Goal: Task Accomplishment & Management: Manage account settings

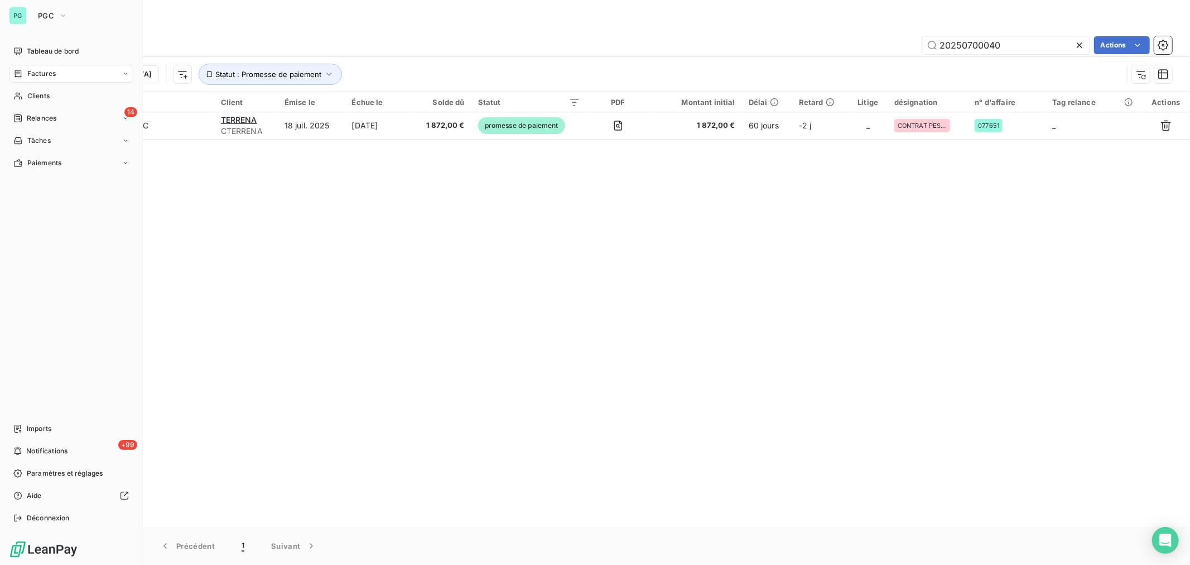
click at [66, 73] on div "Factures" at bounding box center [71, 74] width 124 height 18
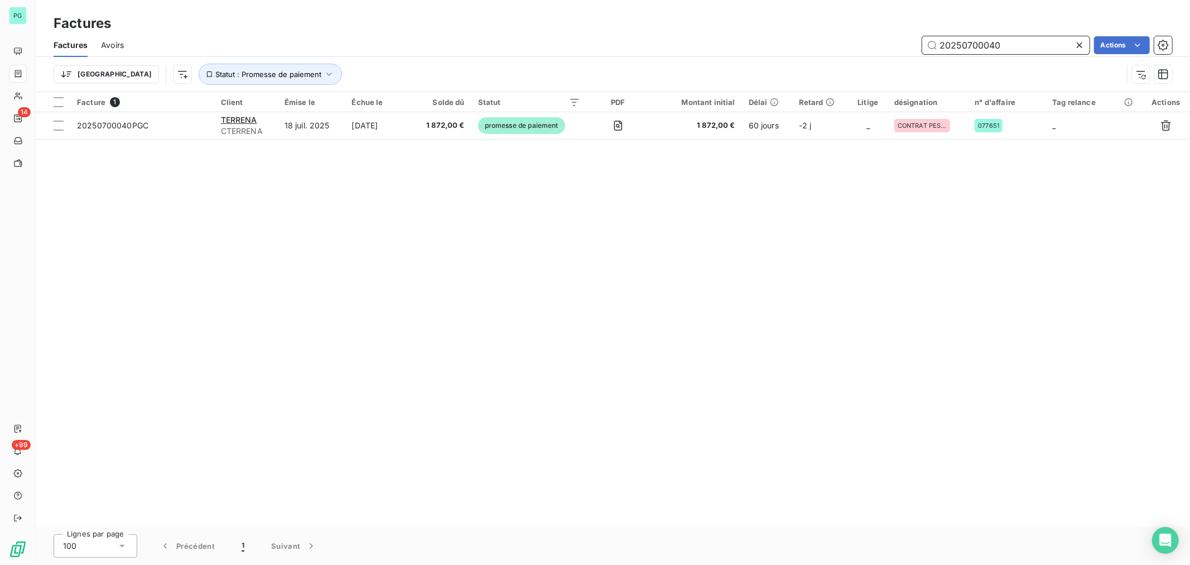
drag, startPoint x: 1006, startPoint y: 44, endPoint x: 985, endPoint y: 62, distance: 28.5
click at [985, 62] on div "Factures Avoirs 20250700040 Actions Trier Statut : Promesse de paiement" at bounding box center [613, 62] width 1154 height 58
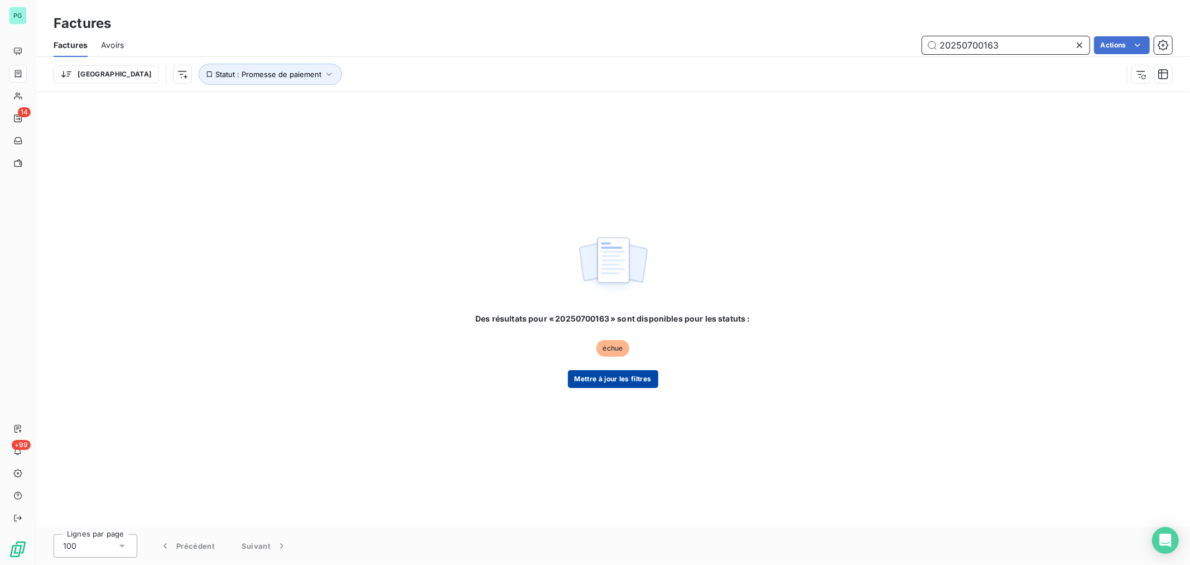
type input "20250700163"
click at [614, 380] on button "Mettre à jour les filtres" at bounding box center [613, 379] width 90 height 18
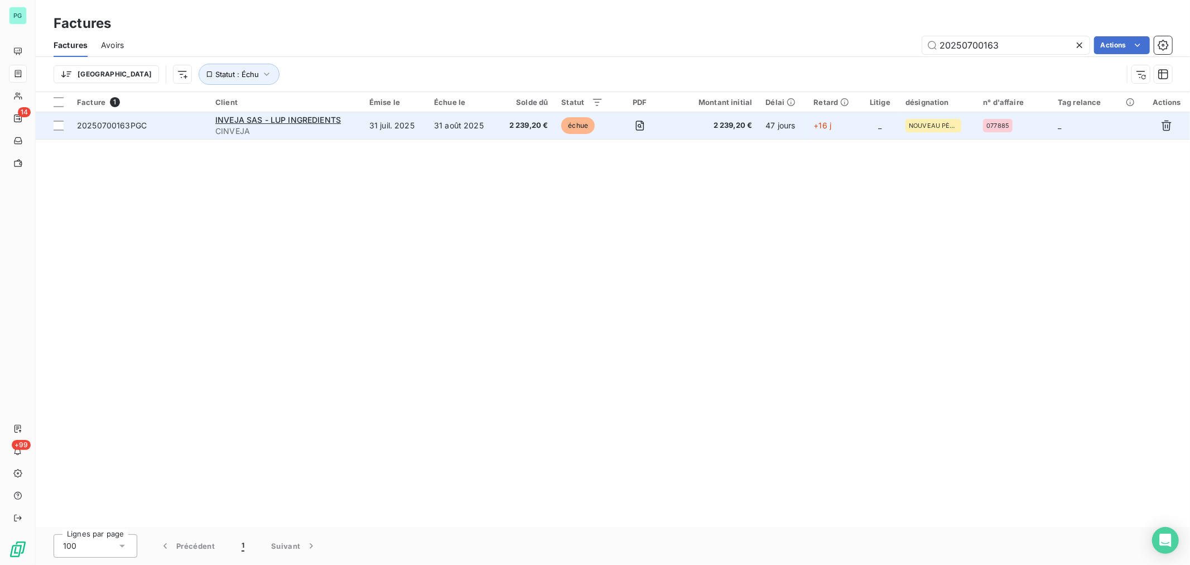
click at [666, 127] on td at bounding box center [640, 125] width 60 height 27
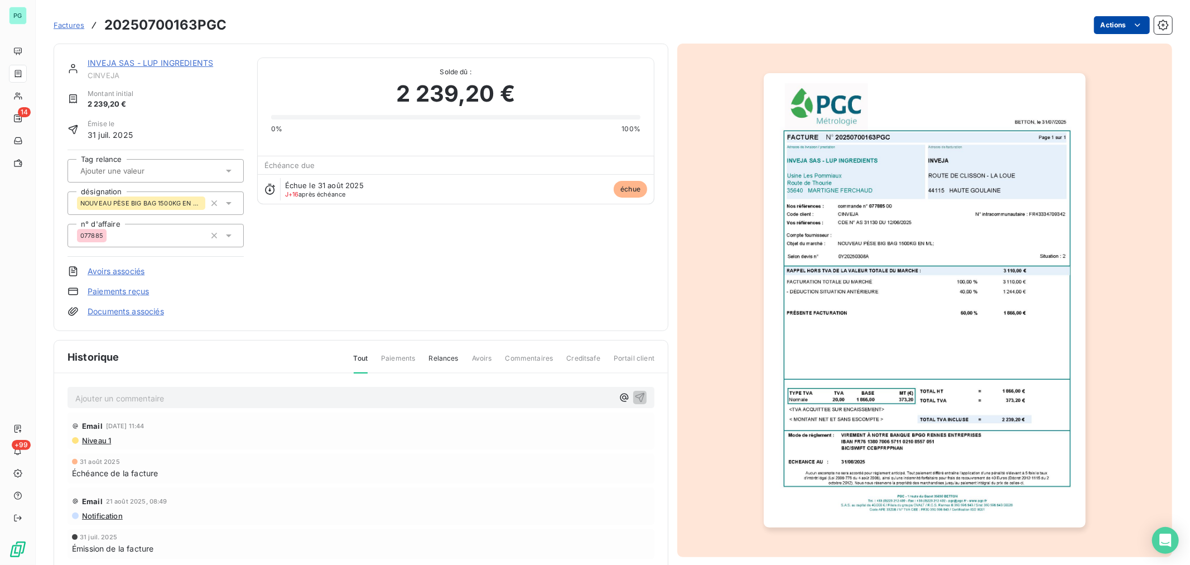
click at [1105, 31] on html "PG 14 +99 Factures 20250700163PGC Actions INVEJA SAS - LUP INGREDIENTS CINVEJA …" at bounding box center [595, 282] width 1190 height 565
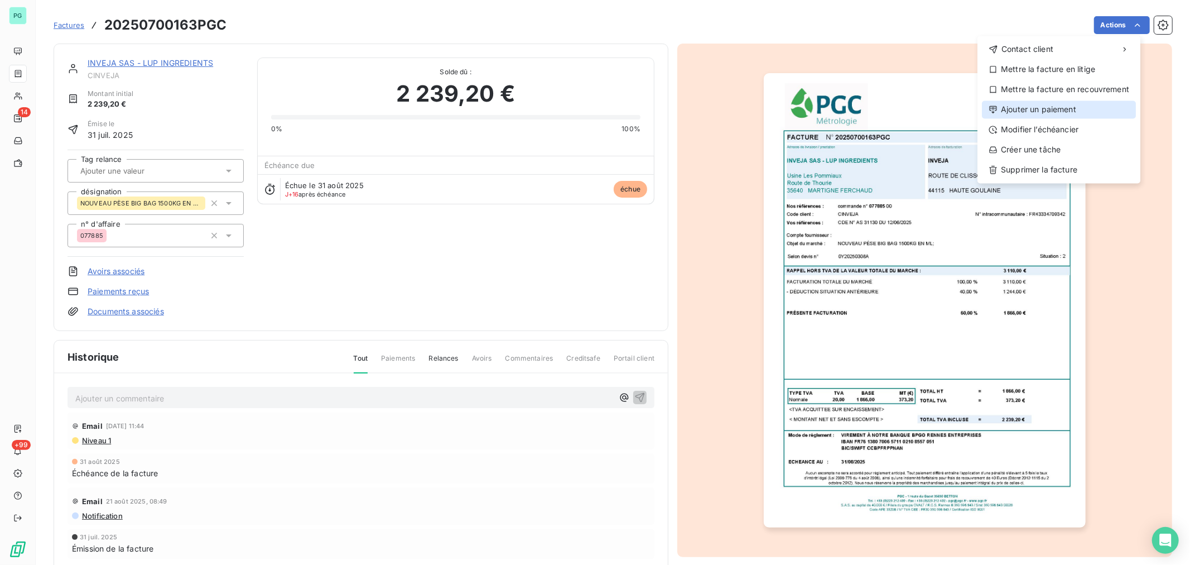
click at [1072, 116] on div "Ajouter un paiement" at bounding box center [1059, 109] width 154 height 18
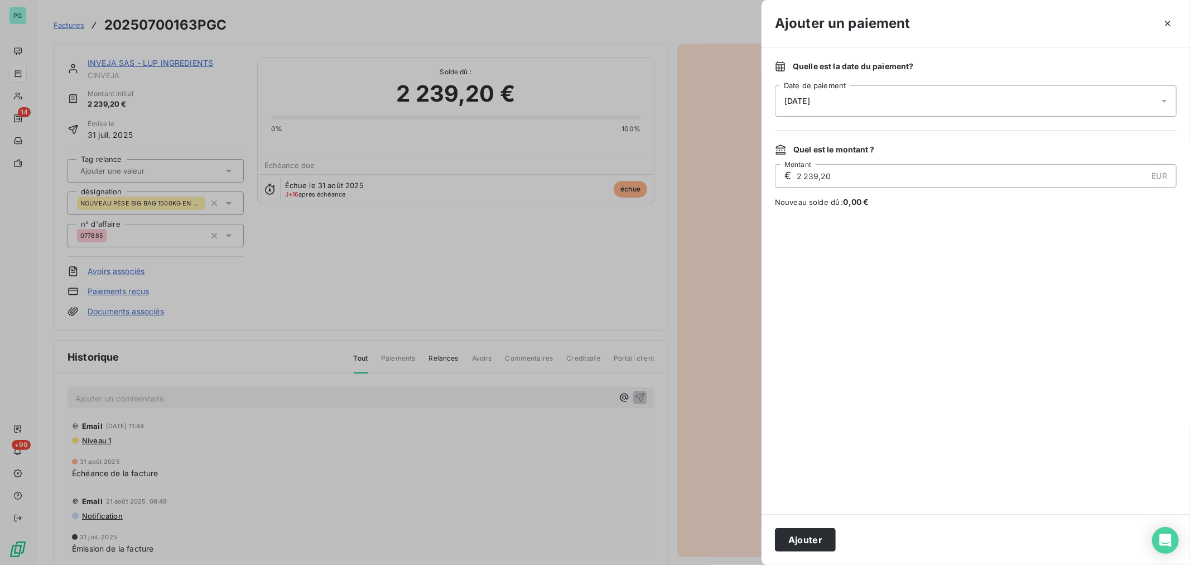
click at [877, 97] on div "[DATE]" at bounding box center [976, 100] width 402 height 31
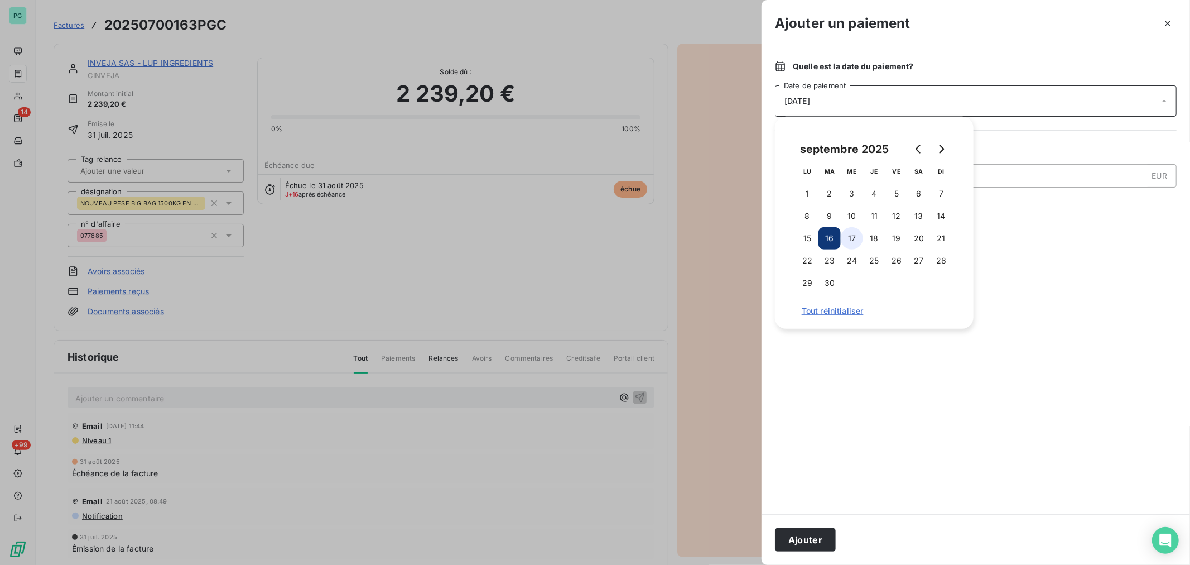
click at [851, 238] on button "17" at bounding box center [852, 238] width 22 height 22
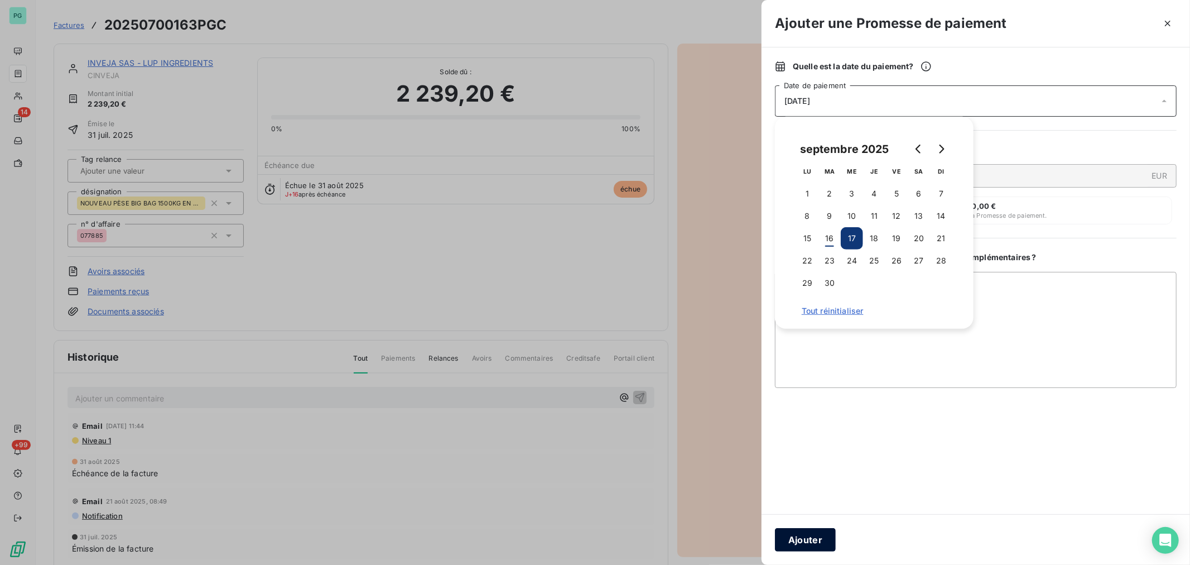
click at [807, 540] on button "Ajouter" at bounding box center [805, 539] width 61 height 23
